Goal: Information Seeking & Learning: Learn about a topic

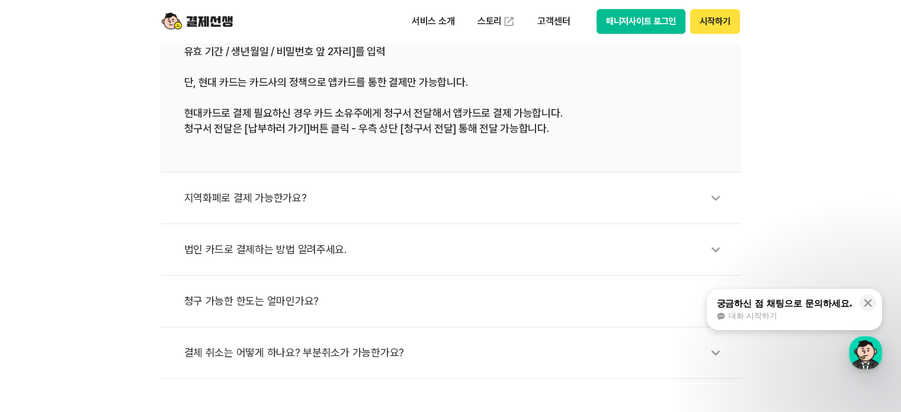
scroll to position [593, 0]
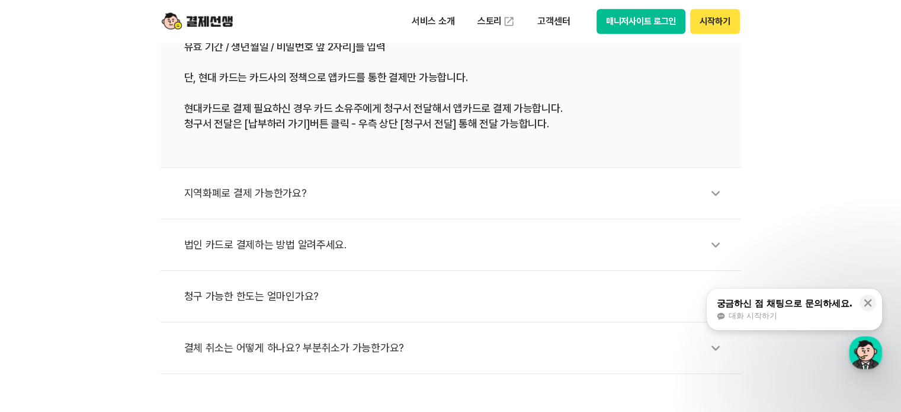
click at [670, 201] on div "지역화폐로 결제 가능한가요?" at bounding box center [456, 193] width 545 height 27
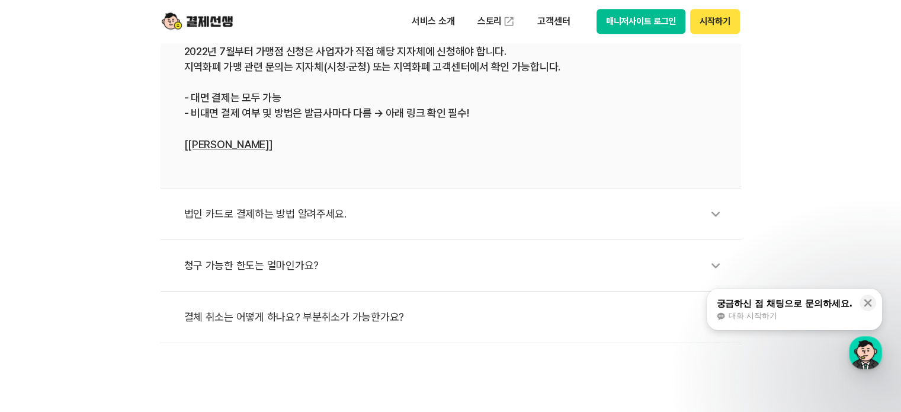
scroll to position [474, 0]
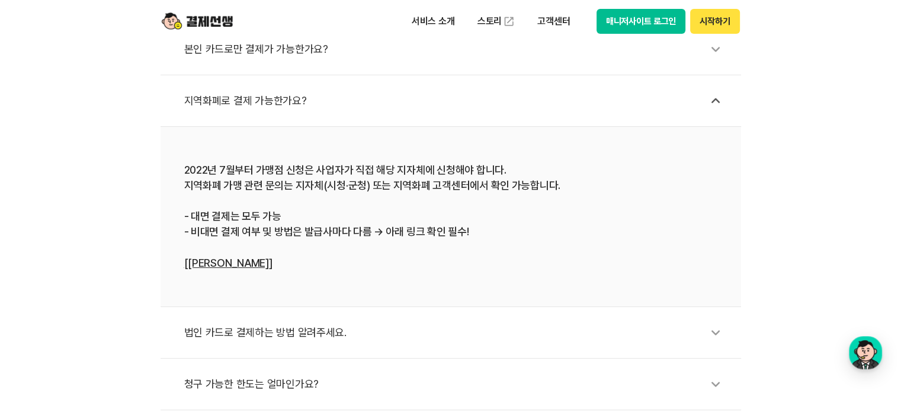
click at [711, 85] on li "지역화폐로 결제 가능한가요?" at bounding box center [451, 101] width 581 height 52
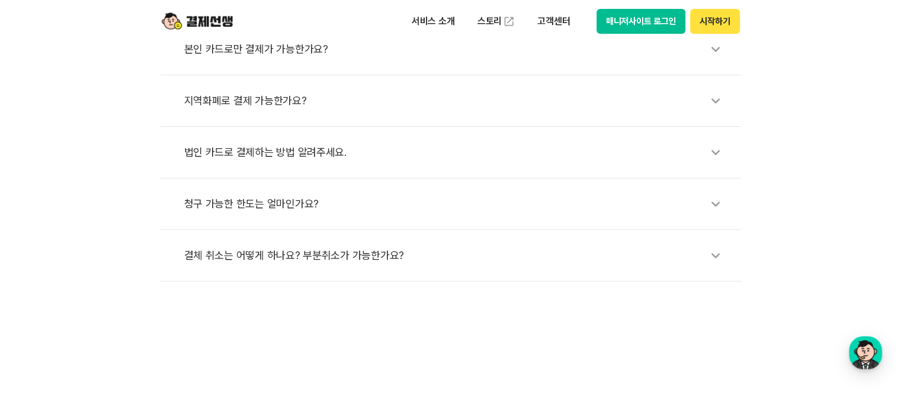
click at [708, 59] on icon at bounding box center [715, 49] width 27 height 27
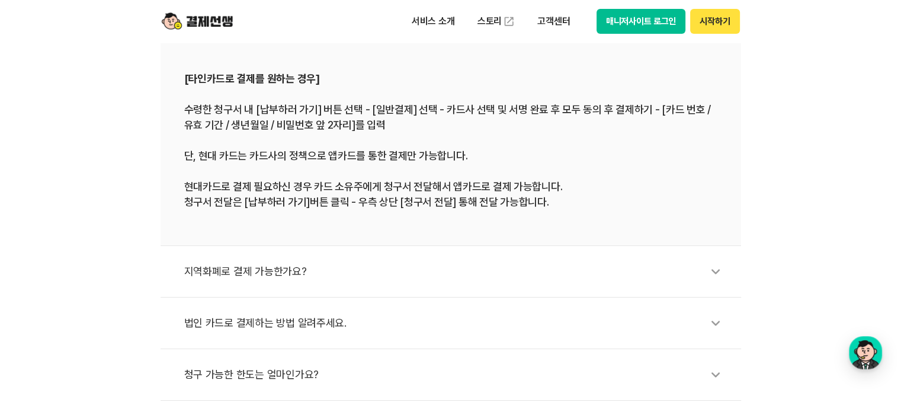
scroll to position [533, 0]
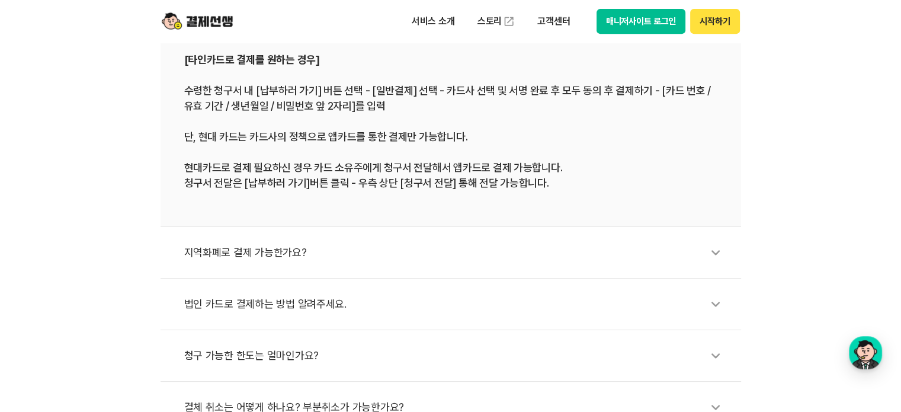
click at [717, 267] on li "지역화폐로 결제 가능한가요?" at bounding box center [451, 253] width 581 height 52
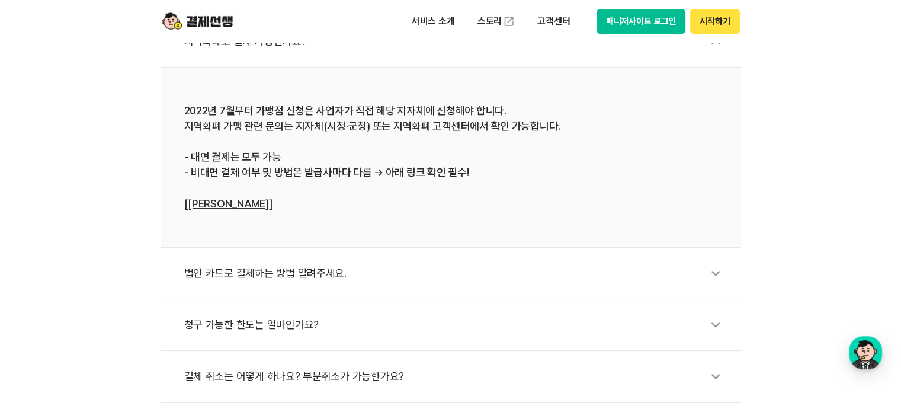
click at [724, 268] on icon at bounding box center [715, 273] width 27 height 27
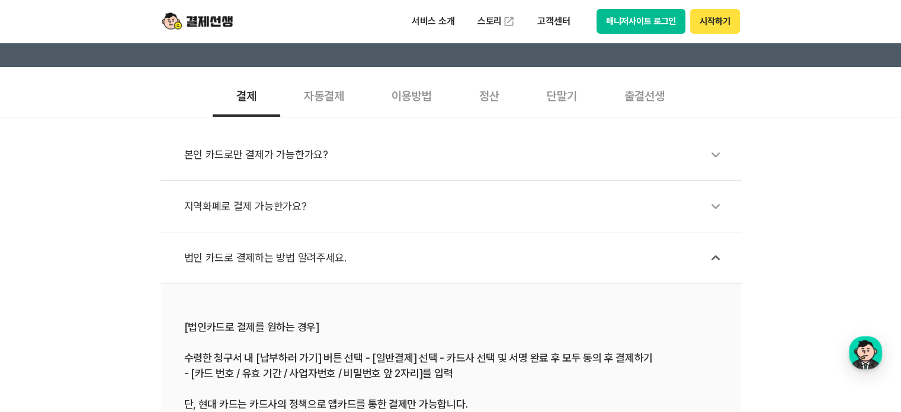
scroll to position [356, 0]
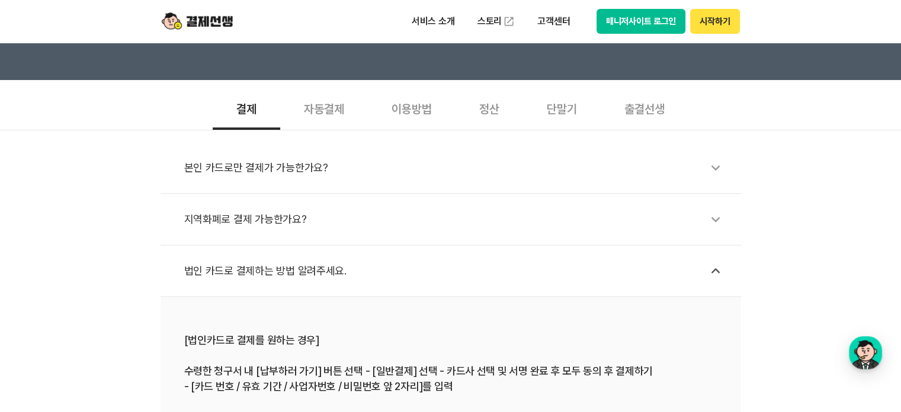
click at [703, 171] on icon at bounding box center [715, 167] width 27 height 27
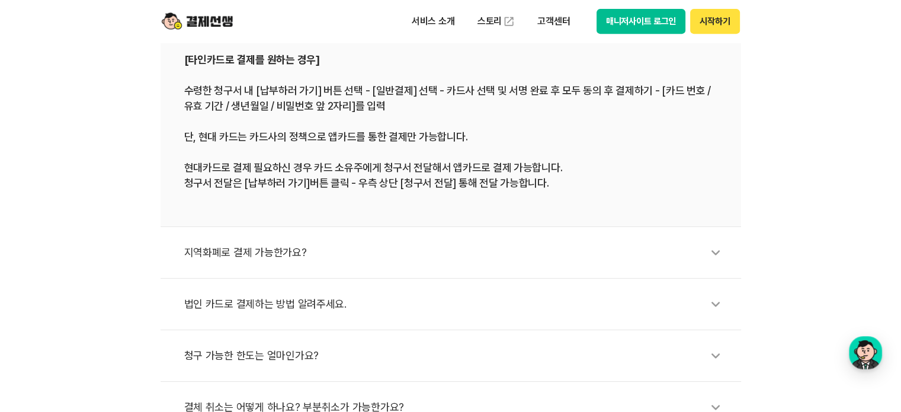
scroll to position [652, 0]
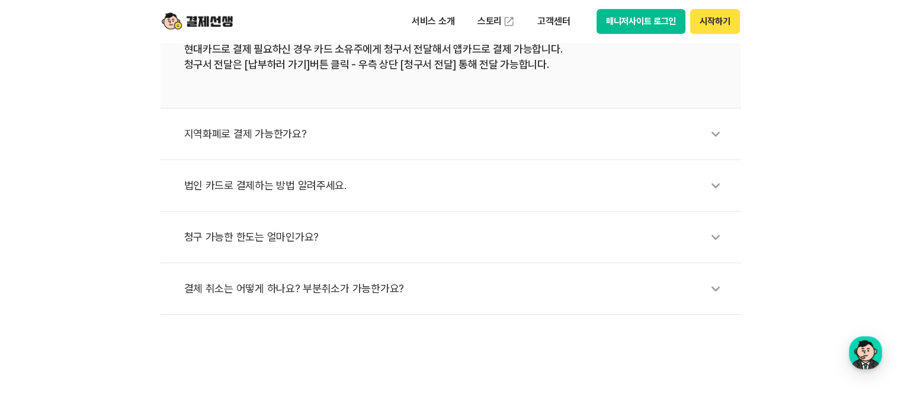
click at [703, 212] on li "청구 가능한 한도는 얼마인가요?" at bounding box center [451, 238] width 581 height 52
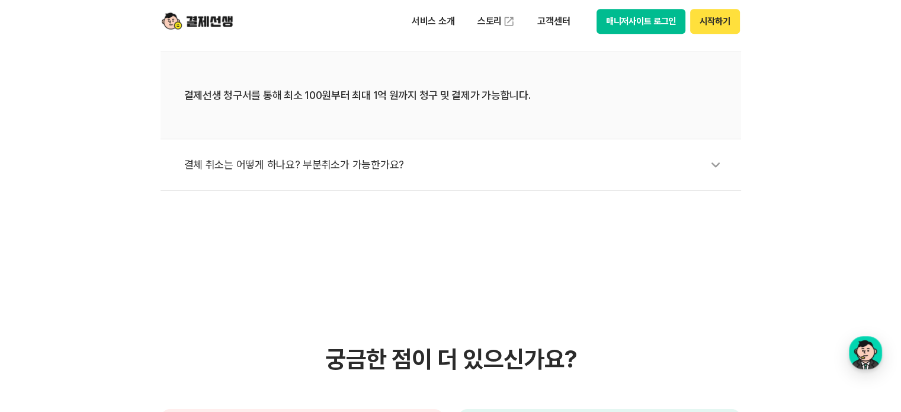
scroll to position [533, 0]
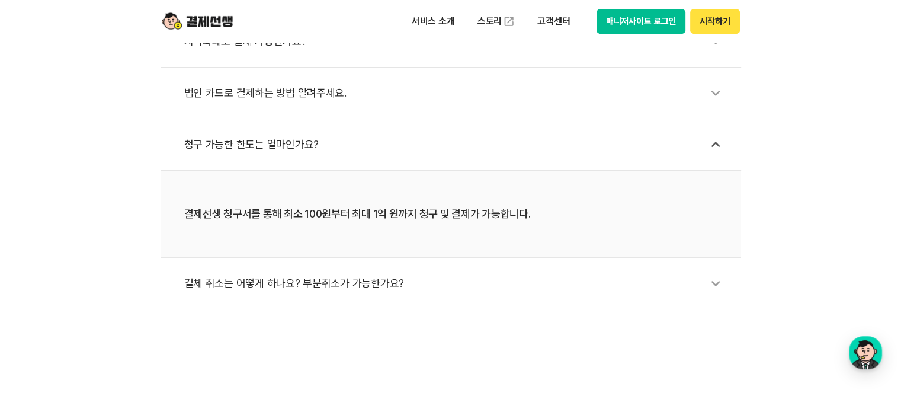
click at [695, 91] on div "법인 카드로 결제하는 방법 알려주세요." at bounding box center [456, 92] width 545 height 27
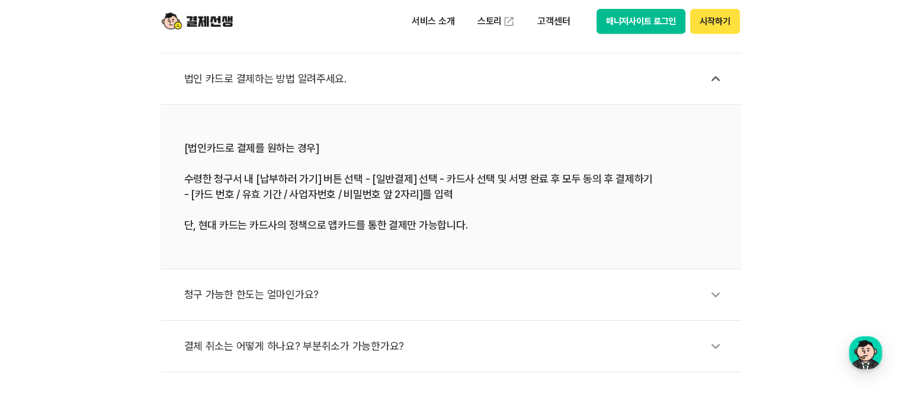
scroll to position [593, 0]
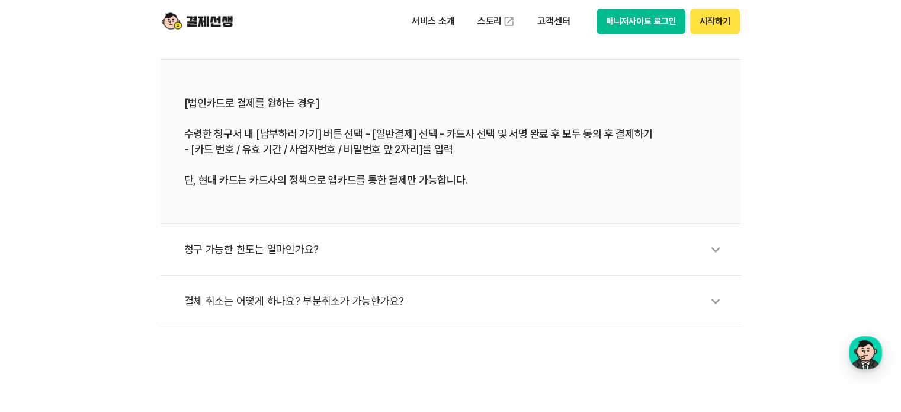
click at [704, 253] on icon at bounding box center [715, 249] width 27 height 27
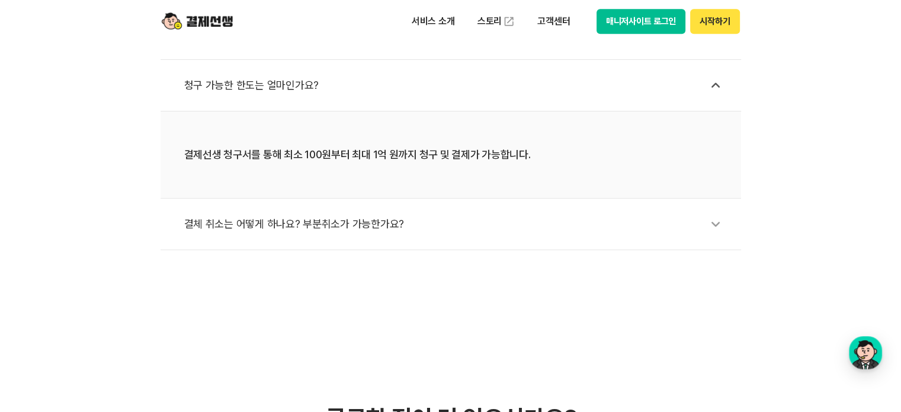
click at [714, 244] on li "결체 취소는 어떻게 하나요? 부분취소가 가능한가요?" at bounding box center [451, 225] width 581 height 52
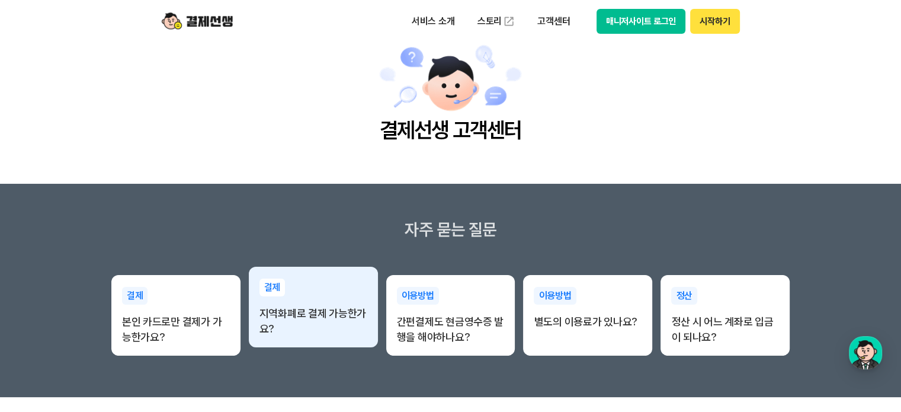
scroll to position [59, 0]
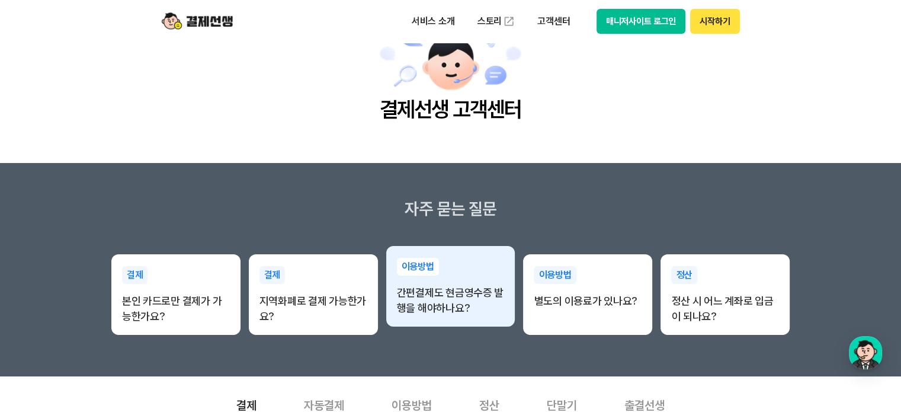
click at [489, 311] on p "간편결제도 현금영수증 발행을 해야하나요?" at bounding box center [451, 300] width 108 height 31
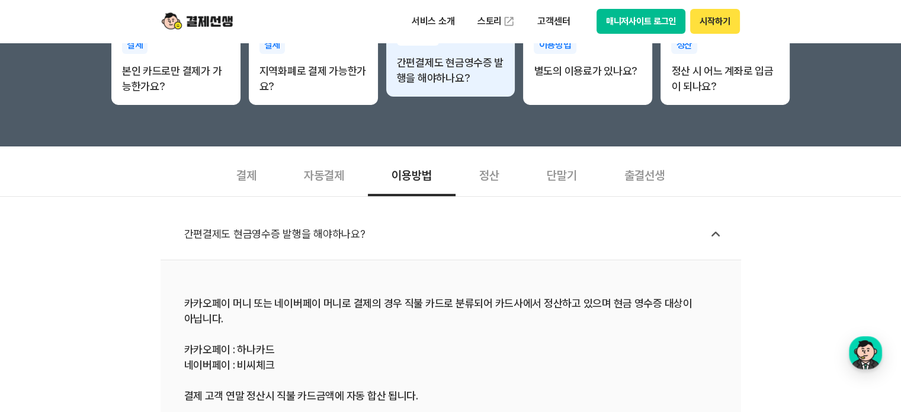
scroll to position [356, 0]
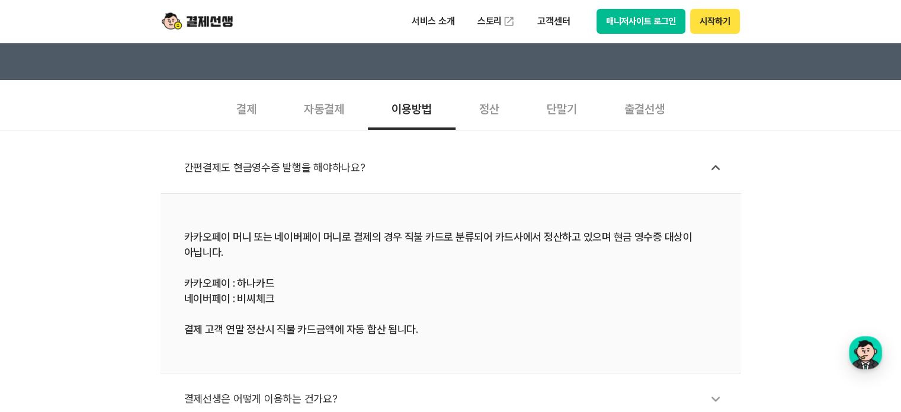
click at [104, 239] on div "간편결제도 현금영수증 발행을 해야하나요? 카카오페이 머니 또는 네이버페이 머니로 결제의 경우 직불 카드로 분류되어 카드사에서 정산하고 있으며 …" at bounding box center [450, 329] width 901 height 398
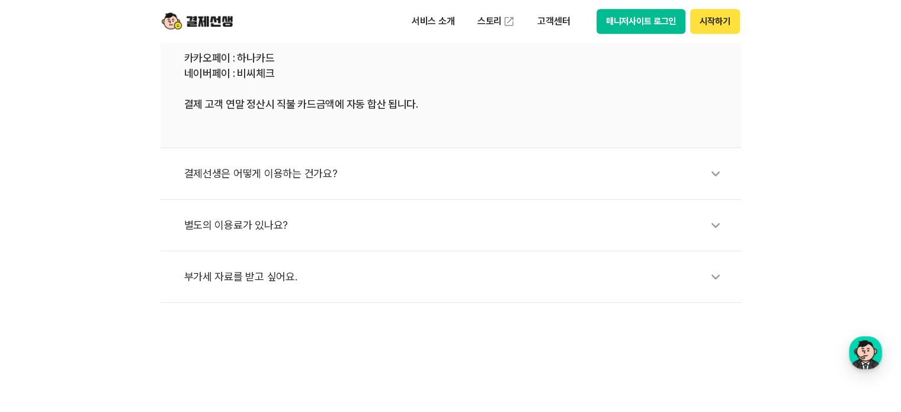
scroll to position [593, 0]
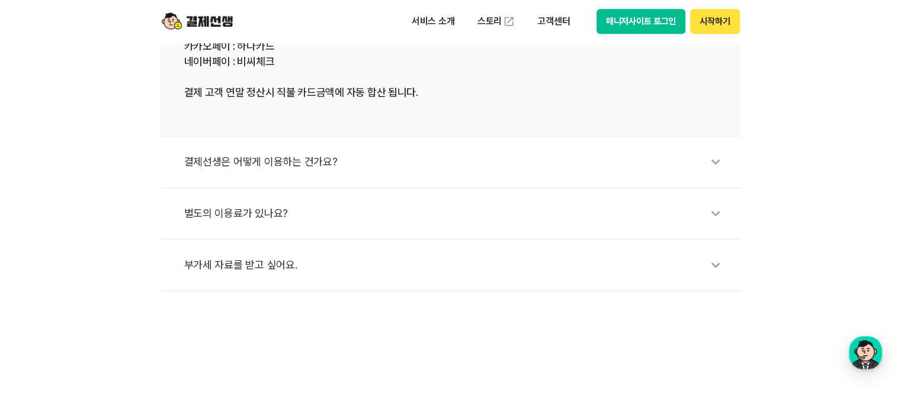
click at [564, 166] on div "결제선생은 어떻게 이용하는 건가요?" at bounding box center [456, 161] width 545 height 27
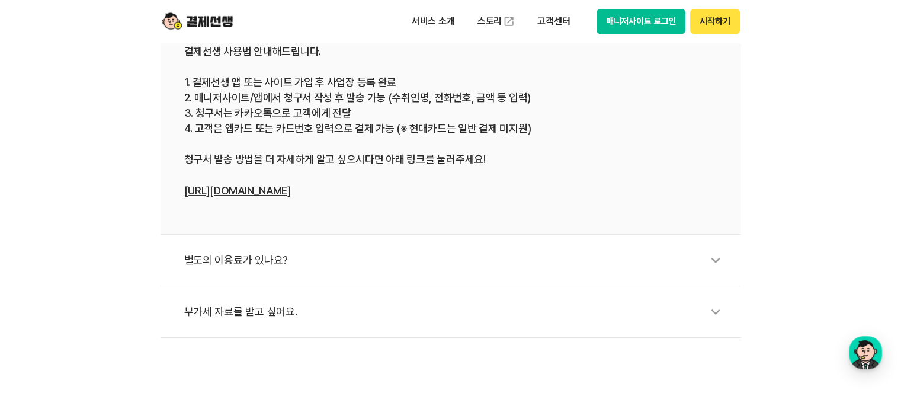
click at [389, 251] on div "별도의 이용료가 있나요?" at bounding box center [456, 260] width 545 height 27
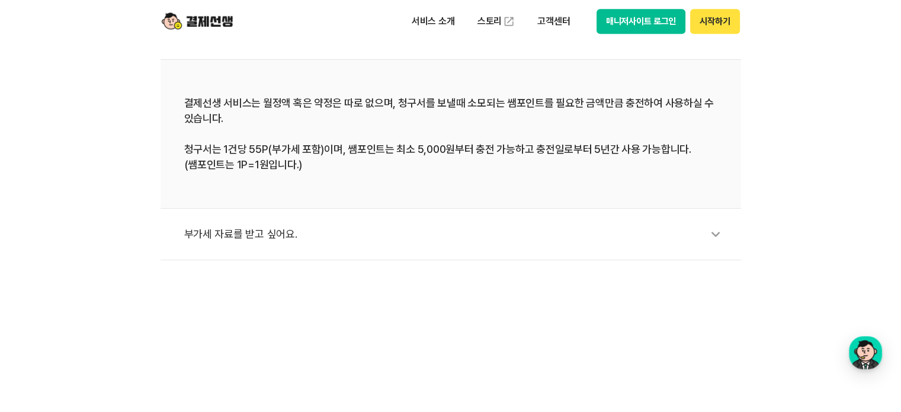
click at [415, 239] on div "부가세 자료를 받고 싶어요." at bounding box center [456, 233] width 545 height 27
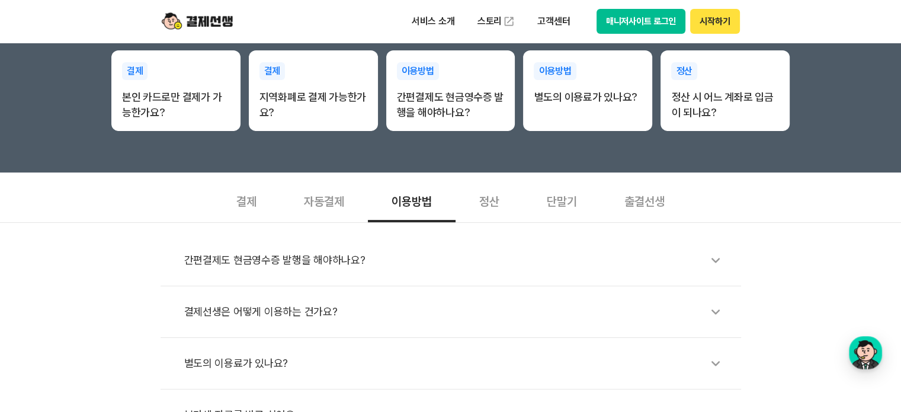
scroll to position [178, 0]
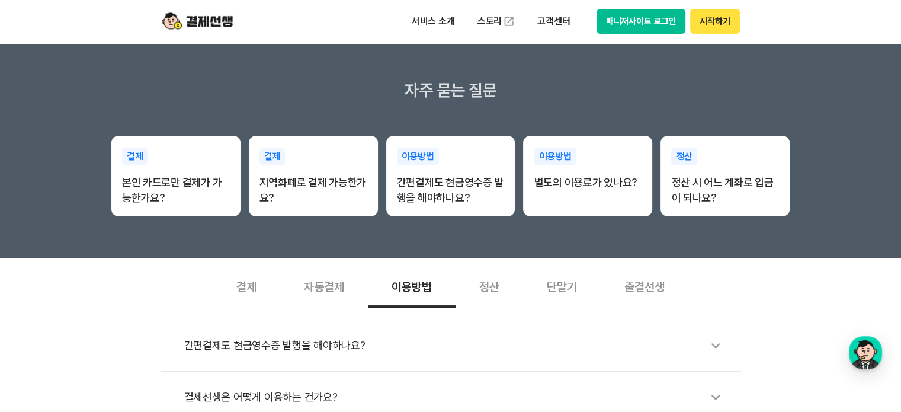
click at [479, 288] on div "정산" at bounding box center [490, 286] width 68 height 44
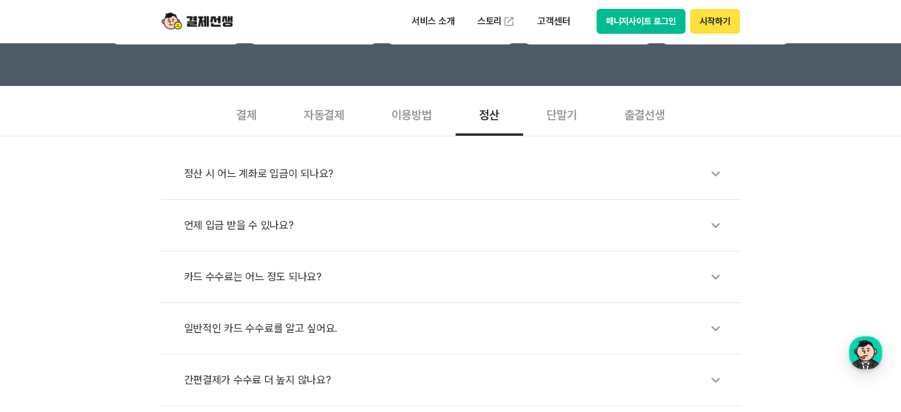
scroll to position [356, 0]
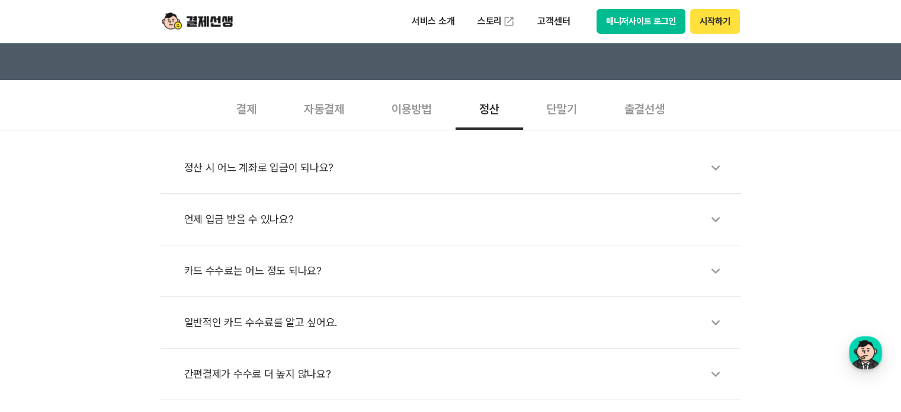
click at [344, 103] on div "자동결제" at bounding box center [324, 108] width 88 height 44
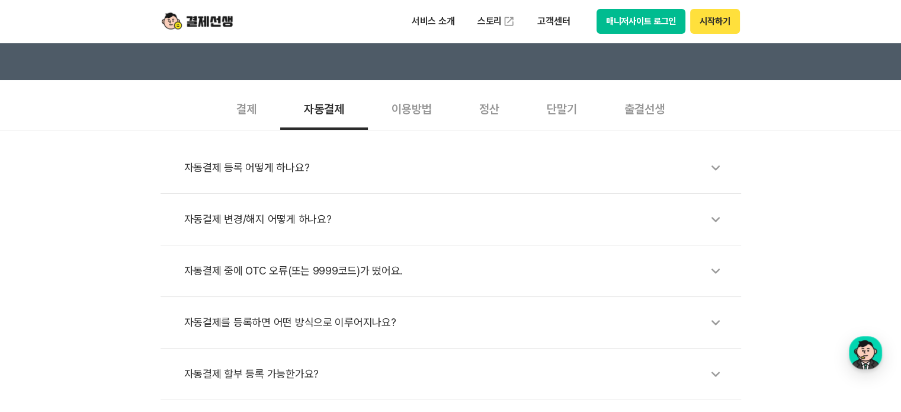
click at [220, 113] on div "결제" at bounding box center [247, 108] width 68 height 44
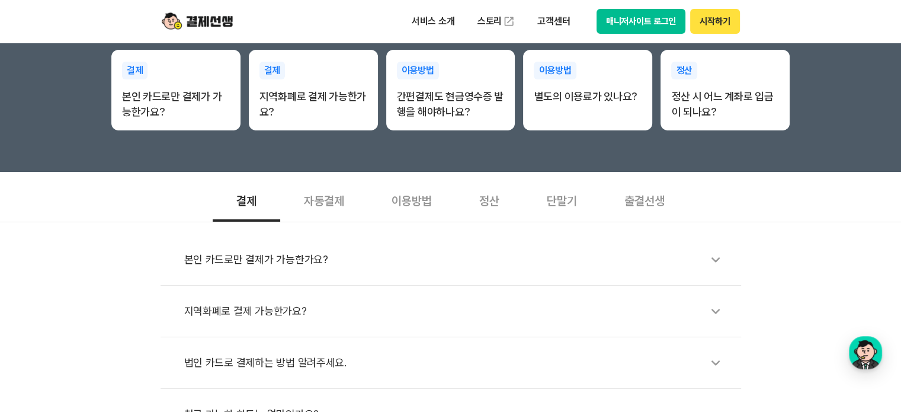
scroll to position [237, 0]
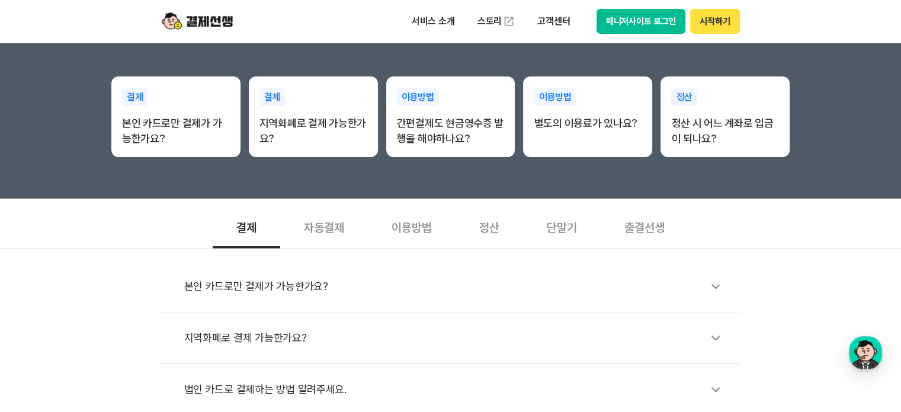
click at [794, 217] on section "결제 자동결제 이용방법 정산 단말기 출결선생 본인 카드로만 결제가 가능한가요? 지역화폐로 결제 가능한가요? 법인 카드로 결제하는 방법 알려주세…" at bounding box center [450, 361] width 901 height 314
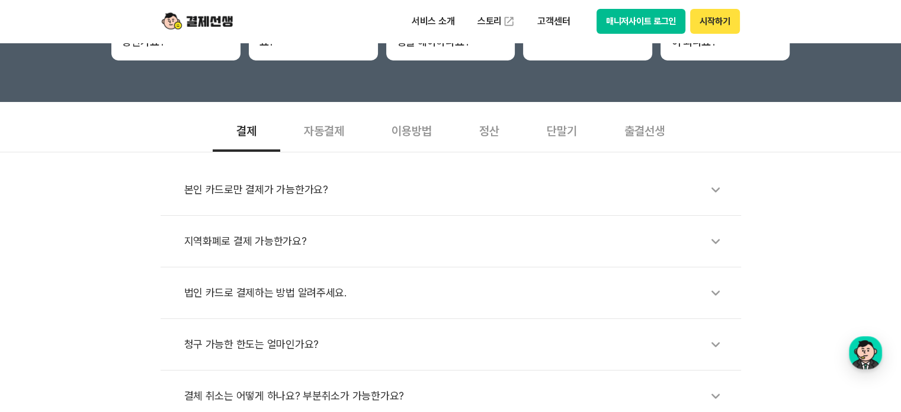
scroll to position [296, 0]
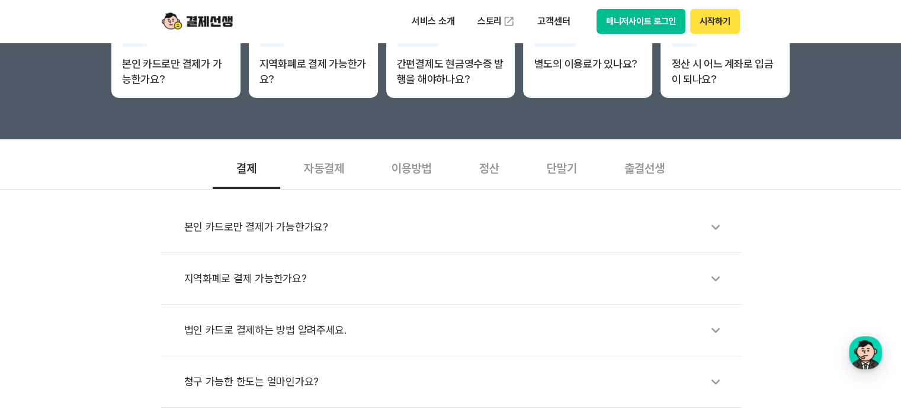
click at [436, 167] on div "이용방법" at bounding box center [412, 167] width 88 height 44
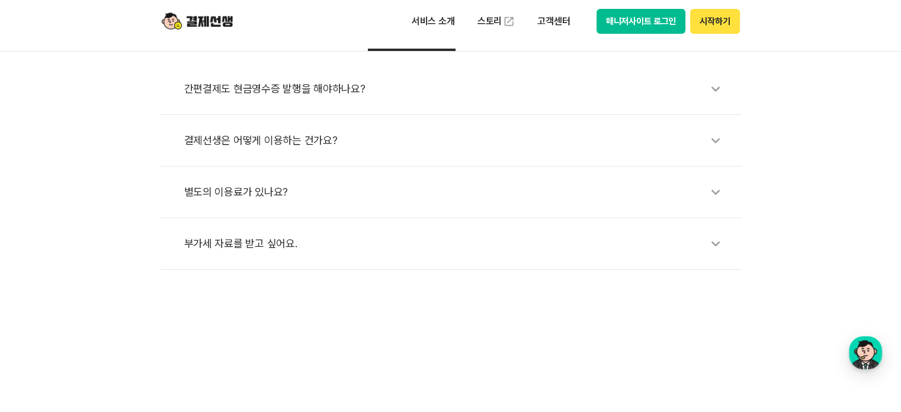
scroll to position [415, 0]
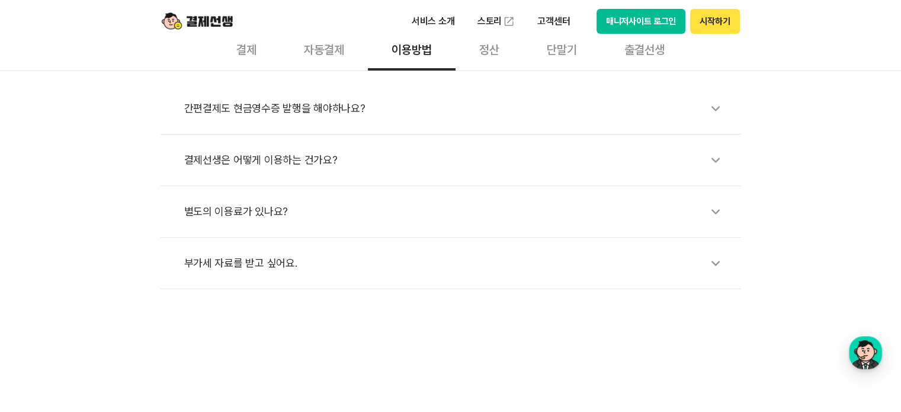
click at [319, 113] on div "간편결제도 현금영수증 발행을 해야하나요?" at bounding box center [456, 108] width 545 height 27
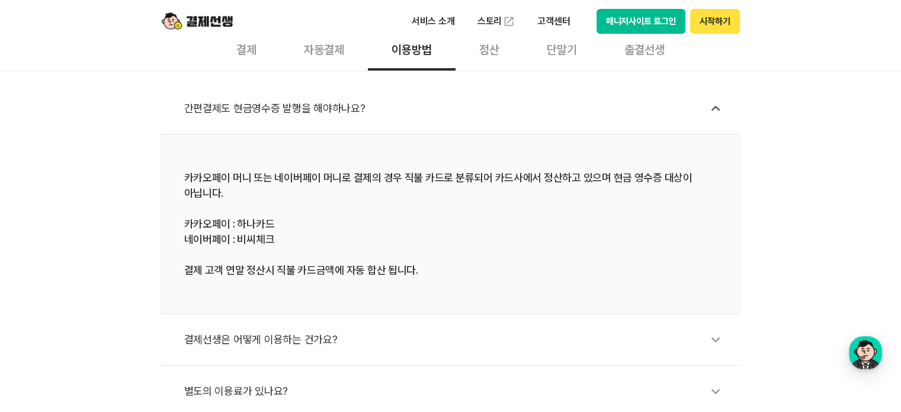
click at [330, 341] on div "결제선생은 어떻게 이용하는 건가요?" at bounding box center [456, 339] width 545 height 27
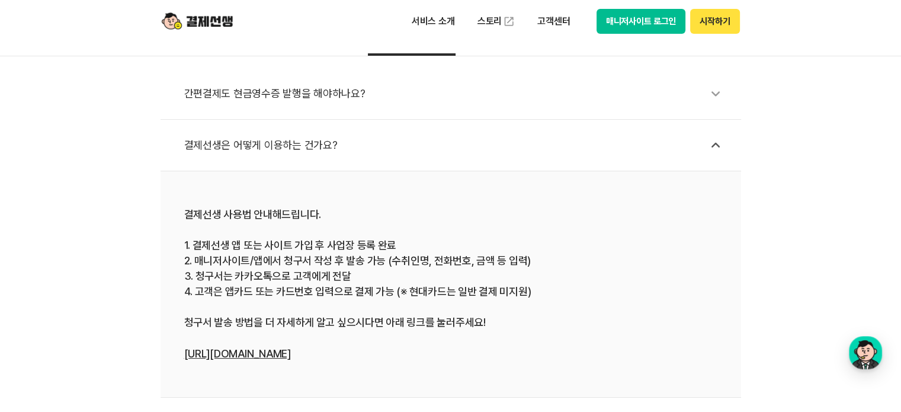
scroll to position [474, 0]
